Goal: Navigation & Orientation: Find specific page/section

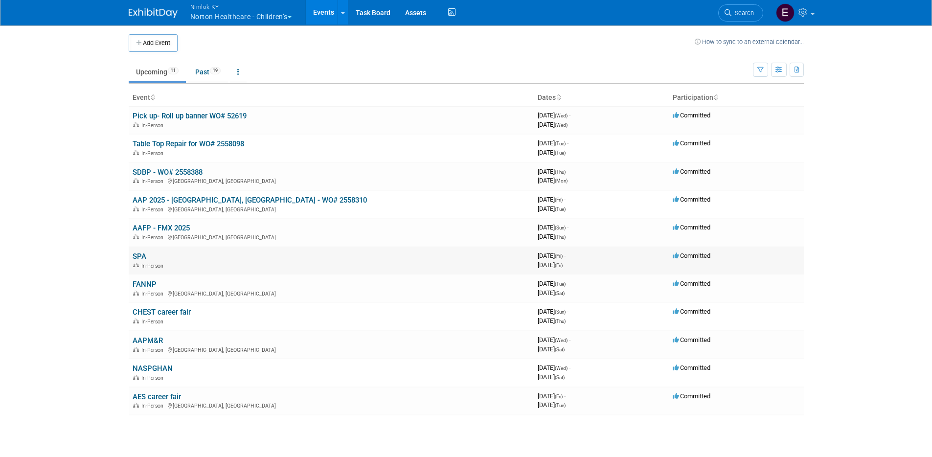
click at [137, 257] on link "SPA" at bounding box center [140, 256] width 14 height 9
click at [142, 282] on link "FANNP" at bounding box center [145, 284] width 24 height 9
click at [134, 256] on link "SPA" at bounding box center [140, 256] width 14 height 9
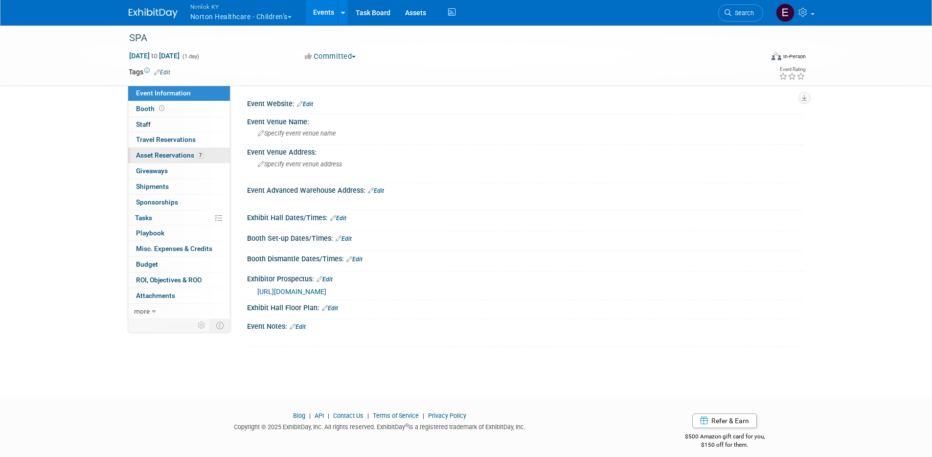
click at [176, 156] on span "Asset Reservations 7" at bounding box center [170, 155] width 68 height 8
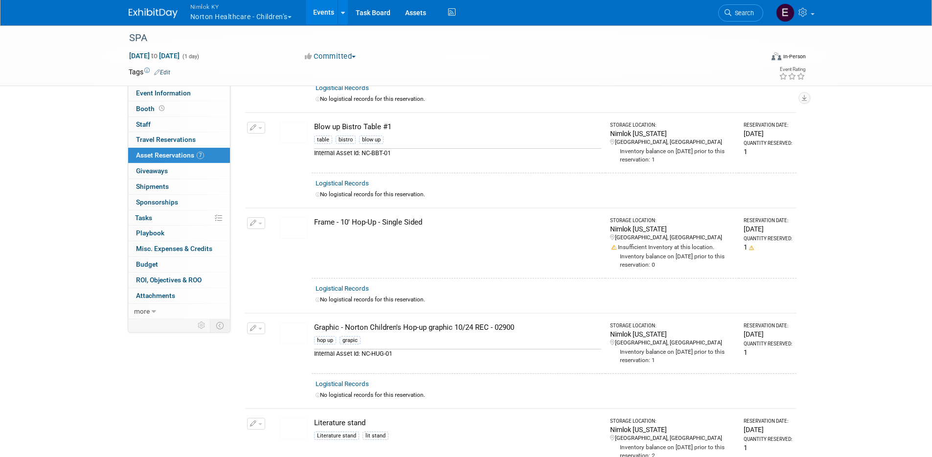
scroll to position [9, 0]
